Goal: Task Accomplishment & Management: Manage account settings

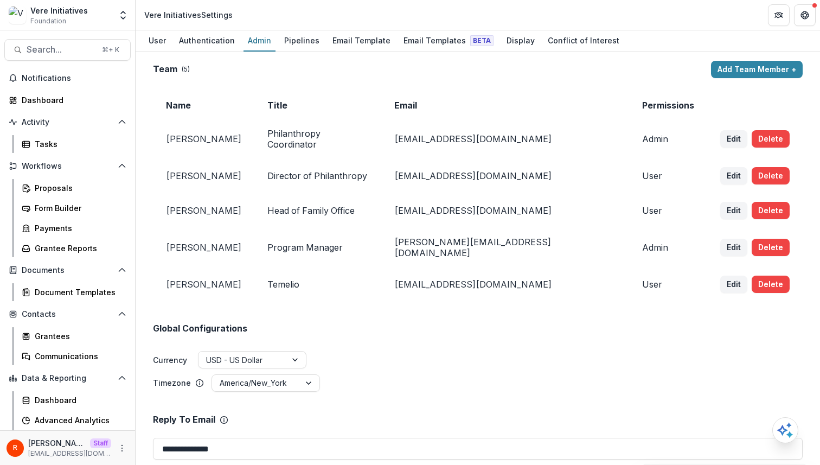
scroll to position [2407, 0]
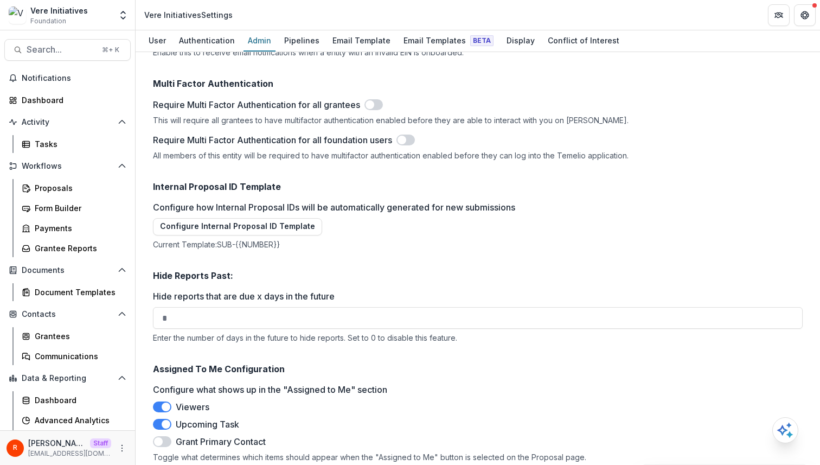
click at [203, 364] on h2 "Assigned To Me Configuration" at bounding box center [478, 369] width 650 height 10
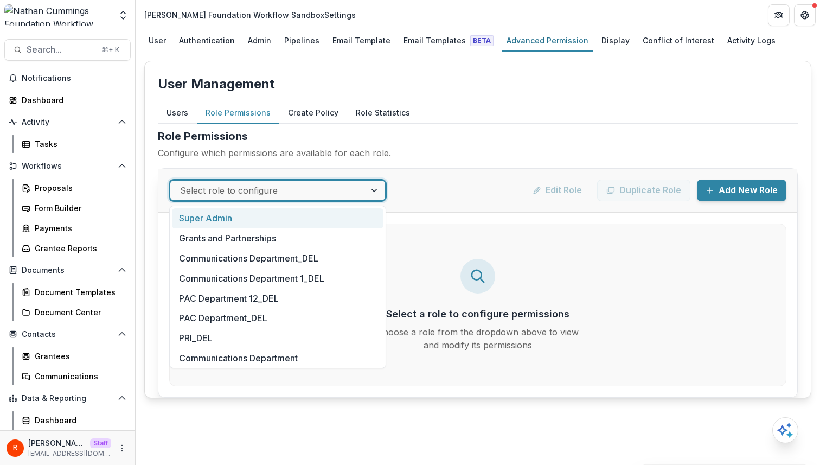
click at [336, 190] on div at bounding box center [268, 190] width 176 height 15
click at [463, 120] on div "Users Role Permissions Create Policy Role Statistics" at bounding box center [478, 113] width 640 height 21
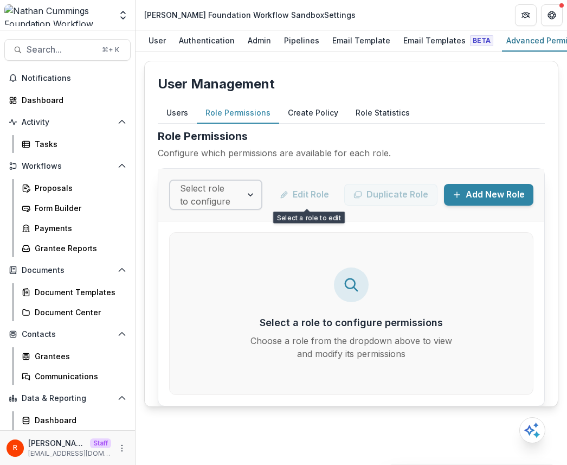
click at [229, 191] on div at bounding box center [206, 194] width 52 height 15
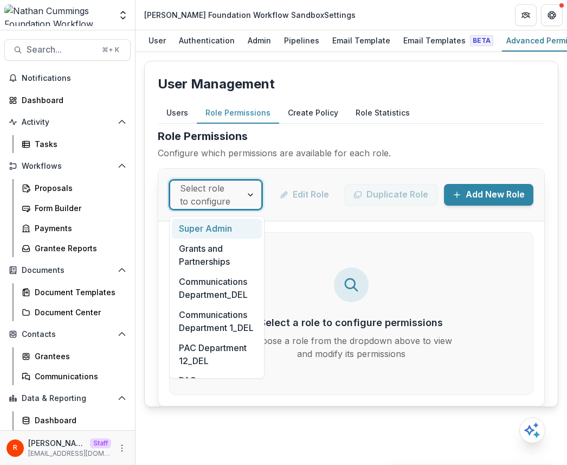
click at [258, 190] on div at bounding box center [252, 195] width 20 height 28
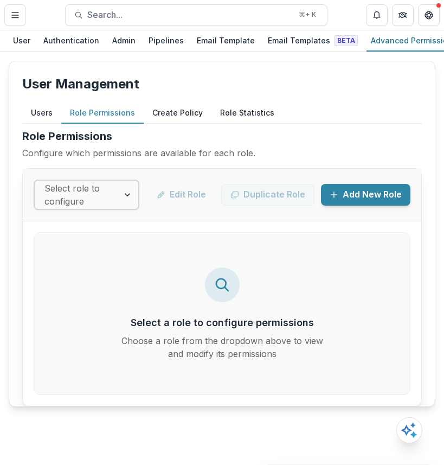
click at [81, 202] on div at bounding box center [76, 194] width 65 height 15
click at [371, 134] on h2 "Role Permissions" at bounding box center [222, 136] width 400 height 16
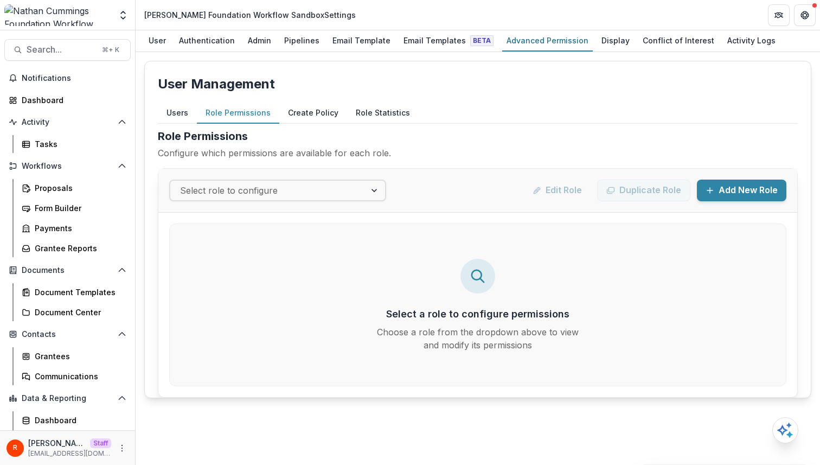
click at [444, 165] on div "Role Permissions Configure which permissions are available for each role." at bounding box center [478, 148] width 640 height 40
